Goal: Register for event/course

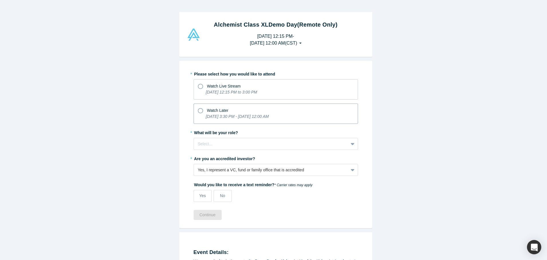
click at [199, 109] on icon at bounding box center [200, 110] width 5 height 5
click at [0, 0] on input "Watch Later [DATE] 3:30 PM - [DATE] 12:00 AM" at bounding box center [0, 0] width 0 height 0
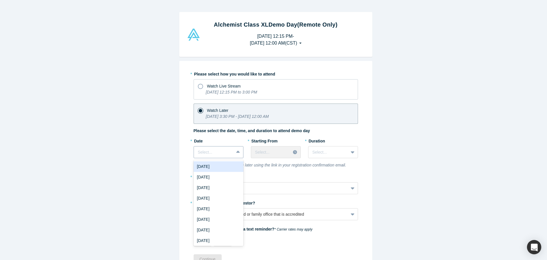
click at [236, 151] on icon at bounding box center [238, 153] width 4 height 6
click at [226, 167] on div "[DATE]" at bounding box center [219, 167] width 50 height 11
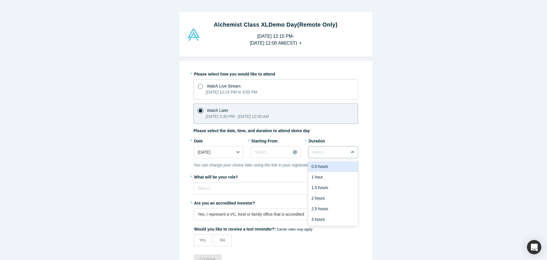
click at [351, 151] on icon at bounding box center [353, 153] width 4 height 6
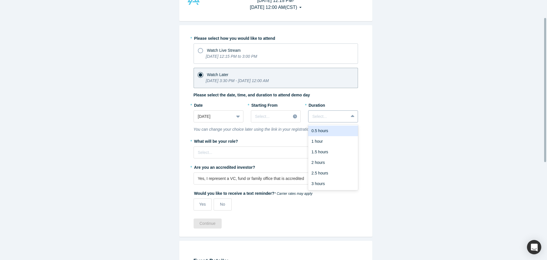
scroll to position [50, 0]
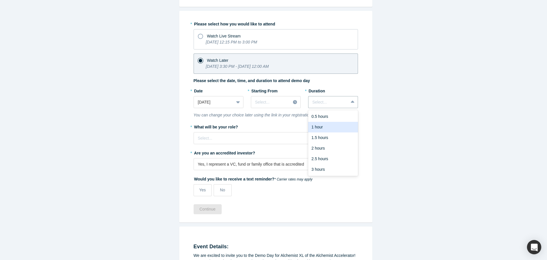
click at [384, 68] on div "Alchemist Class XL Demo Day (Remote Only) [DATE] 12:15 PM - [DATE] 12:00 AM ( C…" at bounding box center [276, 132] width 552 height 265
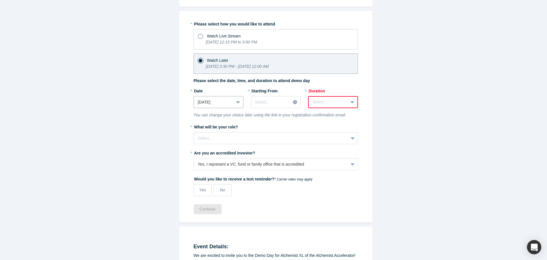
click at [236, 101] on icon at bounding box center [238, 102] width 4 height 6
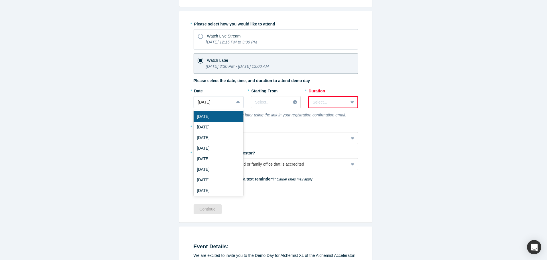
click at [237, 102] on icon at bounding box center [238, 102] width 4 height 2
click at [217, 128] on div "[DATE]" at bounding box center [219, 127] width 50 height 11
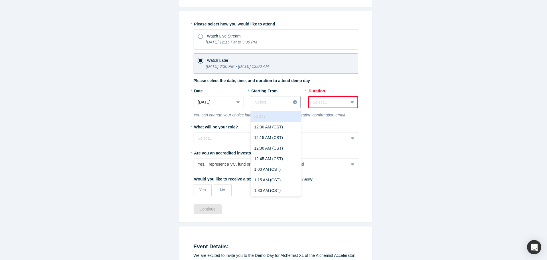
click at [293, 103] on icon at bounding box center [295, 102] width 4 height 4
click at [273, 154] on div "10:00 AM (CST)" at bounding box center [276, 157] width 50 height 11
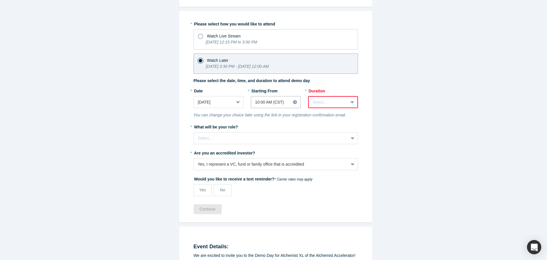
click at [352, 101] on icon at bounding box center [353, 102] width 4 height 6
click at [330, 169] on div "3 hours" at bounding box center [333, 169] width 50 height 11
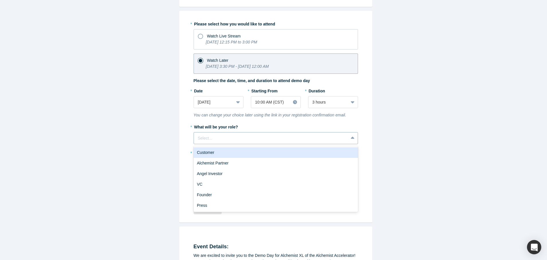
click at [351, 136] on icon at bounding box center [353, 139] width 4 height 6
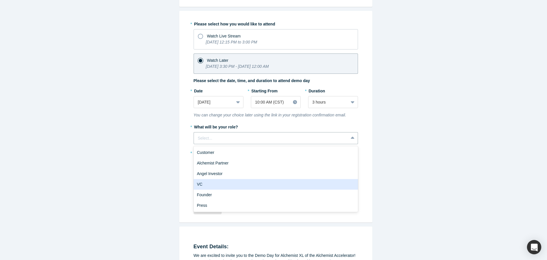
click at [211, 184] on div "VC" at bounding box center [276, 184] width 164 height 11
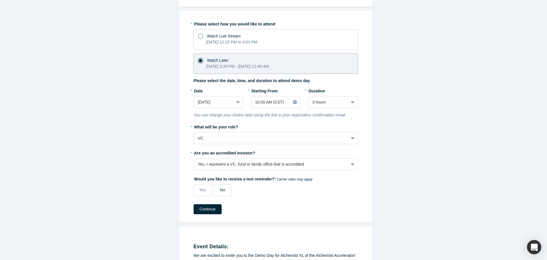
click at [224, 189] on label "No" at bounding box center [223, 191] width 18 height 12
click at [0, 0] on input "No" at bounding box center [0, 0] width 0 height 0
click at [206, 211] on button "Continue" at bounding box center [208, 210] width 28 height 10
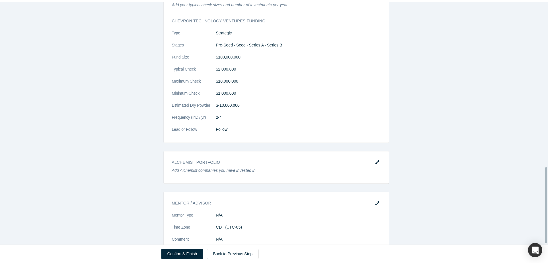
scroll to position [528, 0]
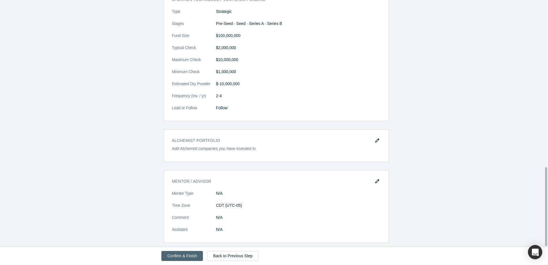
click at [183, 256] on button "Confirm & Finish" at bounding box center [182, 256] width 42 height 10
